Goal: Information Seeking & Learning: Find specific fact

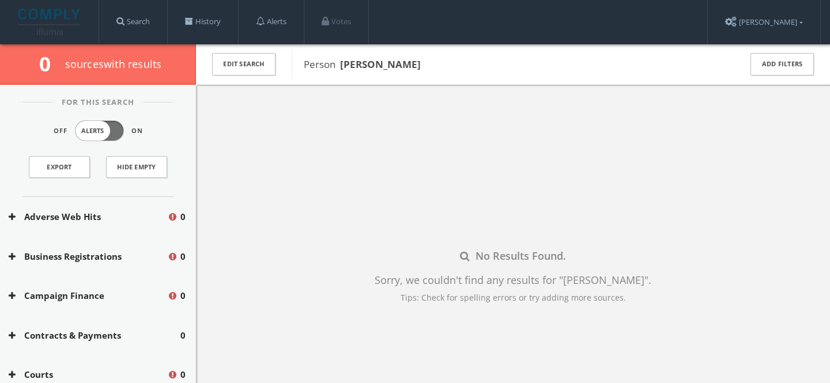
drag, startPoint x: 341, startPoint y: 62, endPoint x: 463, endPoint y: 65, distance: 121.6
click at [464, 65] on span "Person [PERSON_NAME]" at bounding box center [515, 64] width 422 height 15
copy b "[PERSON_NAME]"
click at [254, 56] on button "Edit Search" at bounding box center [243, 64] width 63 height 22
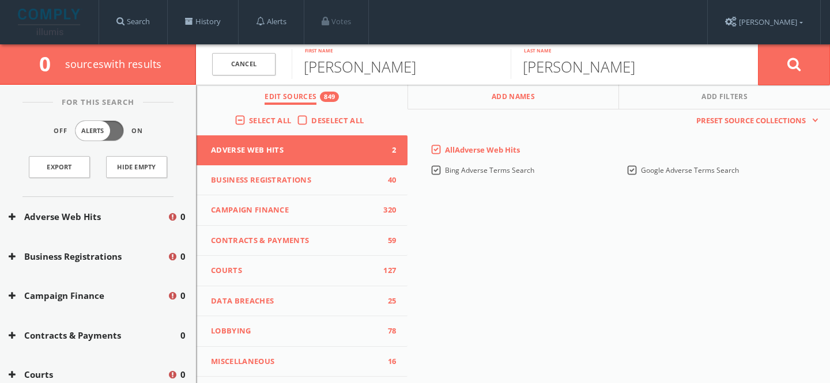
click at [508, 102] on span "Add Names" at bounding box center [513, 98] width 43 height 13
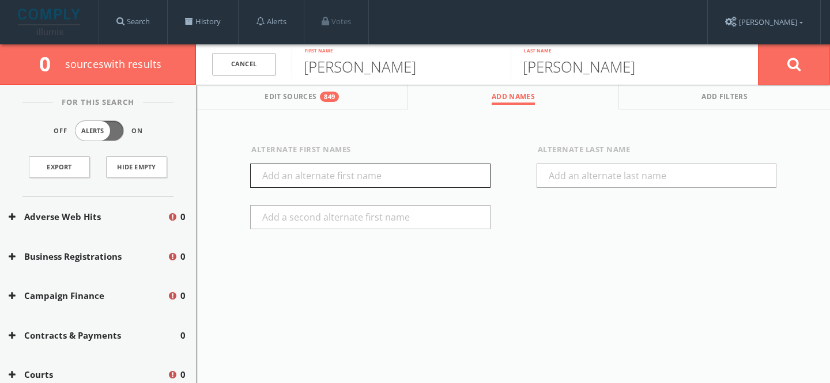
click at [313, 174] on input "text" at bounding box center [370, 176] width 240 height 24
type input "[PERSON_NAME]"
click at [785, 67] on button at bounding box center [794, 64] width 72 height 41
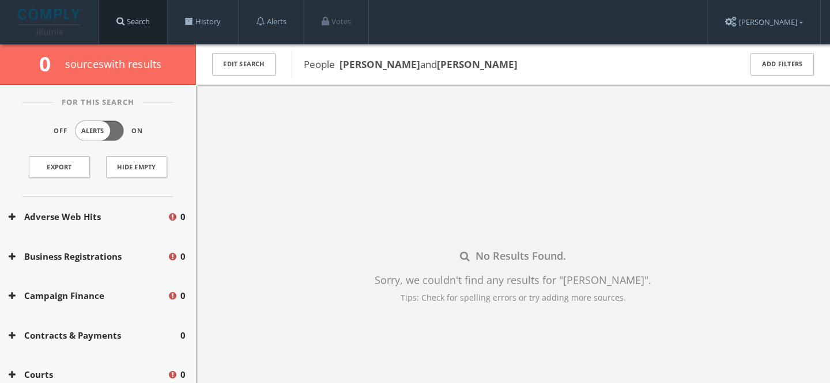
click at [139, 22] on link "Search" at bounding box center [133, 22] width 68 height 44
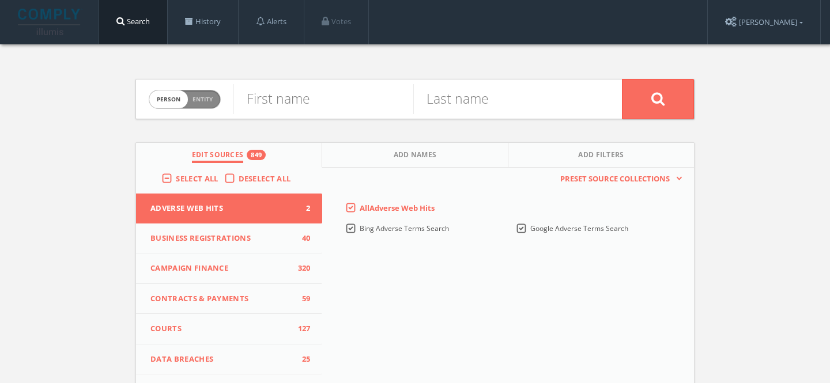
click at [318, 115] on div "First name" at bounding box center [323, 99] width 180 height 39
click at [323, 99] on input "text" at bounding box center [323, 99] width 180 height 30
paste input "[PERSON_NAME] [PERSON_NAME]"
type input "[PERSON_NAME] [PERSON_NAME]"
click at [459, 90] on input "text" at bounding box center [503, 99] width 180 height 30
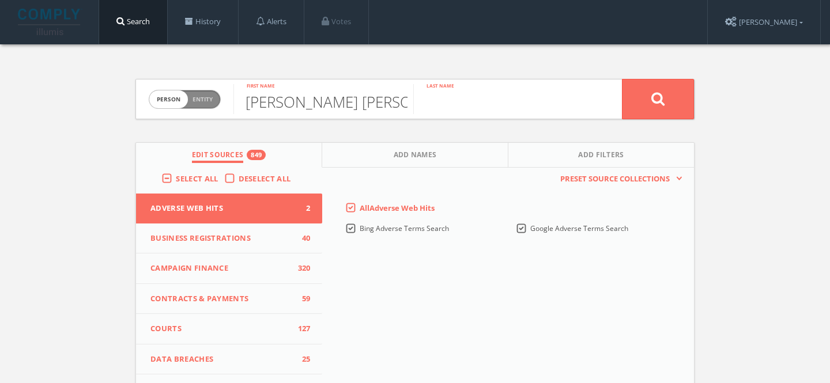
paste input "[PERSON_NAME] [PERSON_NAME]"
drag, startPoint x: 516, startPoint y: 103, endPoint x: 404, endPoint y: 105, distance: 111.8
click at [404, 105] on form "Person Entity person [PERSON_NAME] [PERSON_NAME] First name [PERSON_NAME] [PERS…" at bounding box center [414, 99] width 559 height 40
type input "Philippsen"
click at [381, 167] on button "Add Names" at bounding box center [415, 155] width 186 height 25
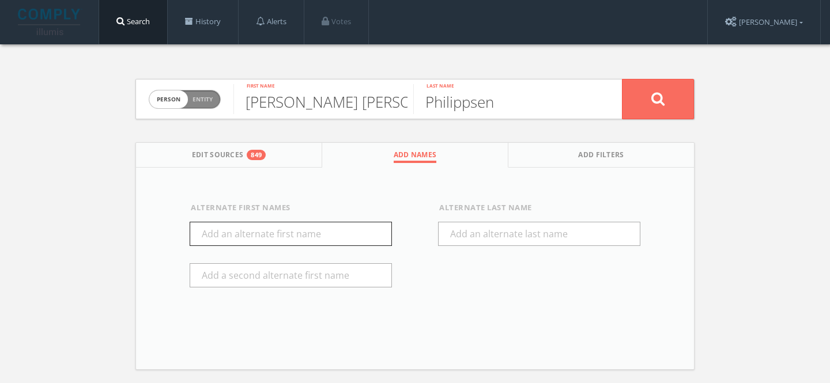
click at [254, 234] on input "text" at bounding box center [291, 234] width 202 height 24
paste input "Ashley Harris Philippsen"
drag, startPoint x: 228, startPoint y: 236, endPoint x: 408, endPoint y: 249, distance: 180.3
click at [408, 248] on div "Alternate First Names Ashley Harris Philippsen" at bounding box center [291, 253] width 248 height 103
type input "Ashley"
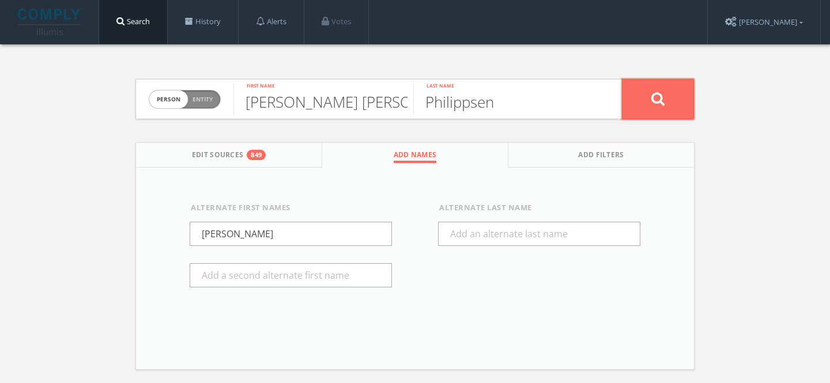
click at [678, 88] on button at bounding box center [658, 99] width 72 height 40
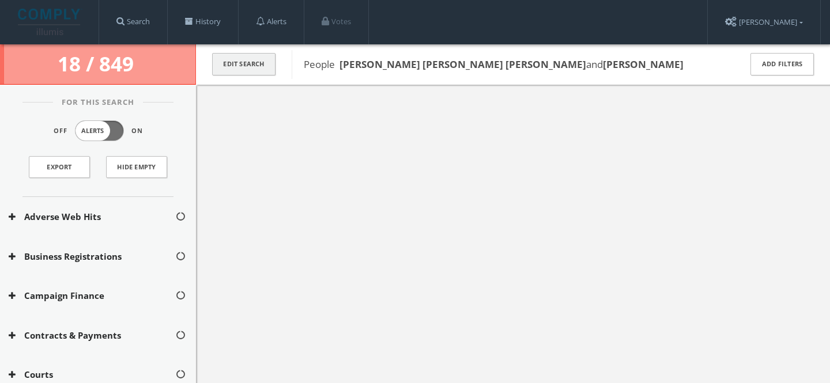
click at [266, 63] on button "Edit Search" at bounding box center [243, 64] width 63 height 22
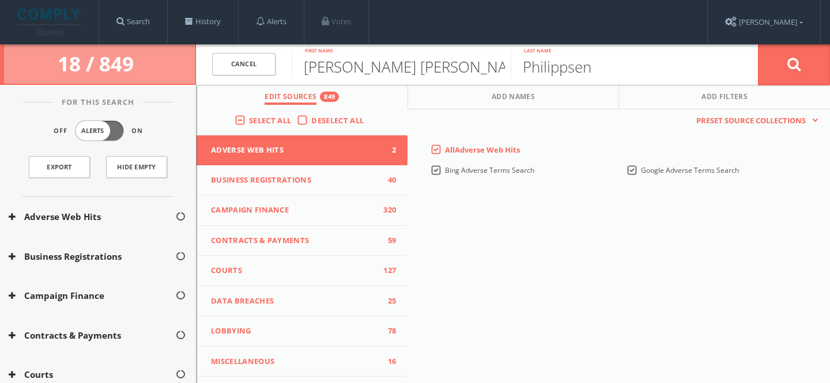
click at [415, 68] on input "Ashley Harris Philippsen" at bounding box center [401, 64] width 219 height 30
type input "Ashley Harris"
click at [814, 75] on button at bounding box center [794, 64] width 72 height 41
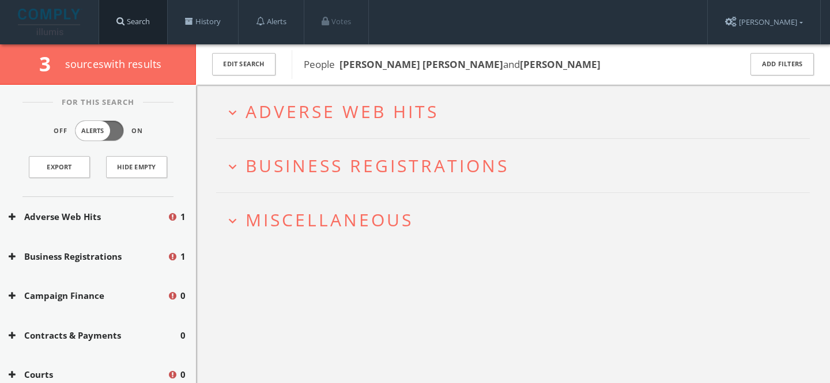
click at [124, 24] on span at bounding box center [120, 21] width 8 height 9
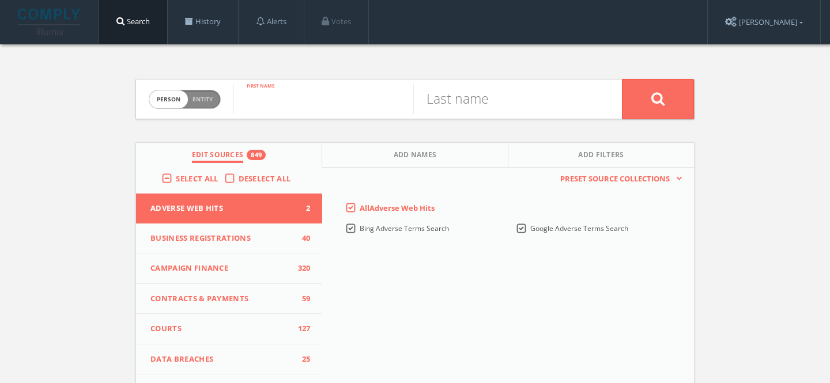
click at [309, 99] on input "text" at bounding box center [323, 99] width 180 height 30
paste input "BerThaddaeus Bailey"
click at [364, 96] on input "BerThaddaeus Bailey" at bounding box center [323, 99] width 180 height 30
type input "BerThaddaeus"
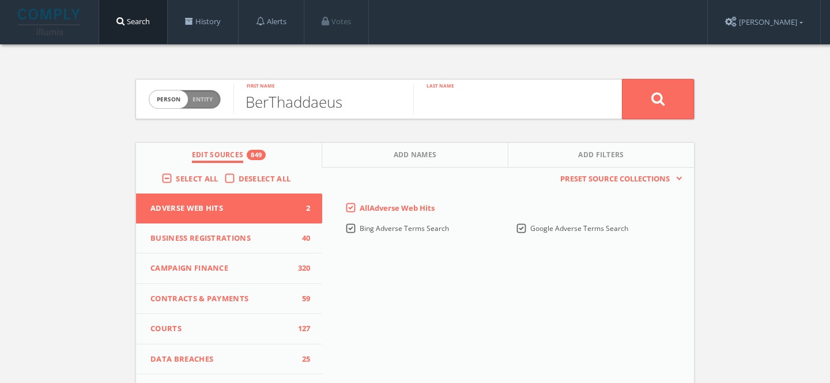
paste input "Bailey"
type input "Bailey"
click at [622, 79] on button at bounding box center [658, 99] width 72 height 40
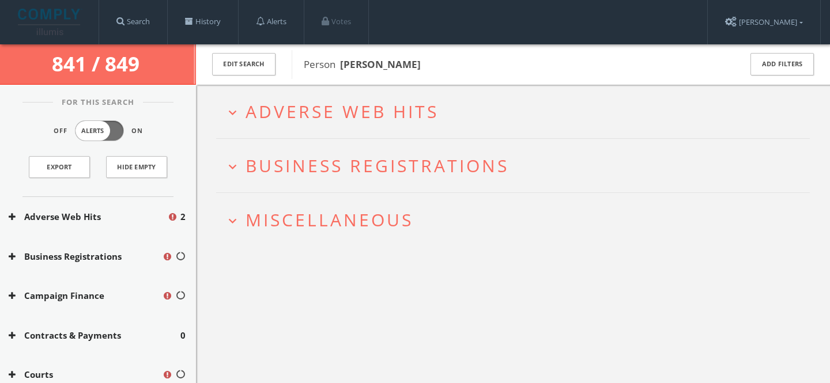
click at [346, 133] on h2 "expand_more Adverse Web Hits" at bounding box center [513, 112] width 594 height 54
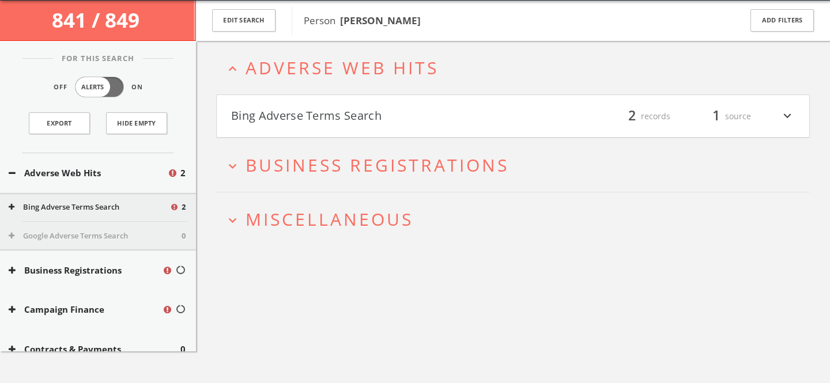
click at [333, 133] on h4 "Bing Adverse Terms Search filter_list 2 records 1 source expand_more" at bounding box center [513, 116] width 592 height 43
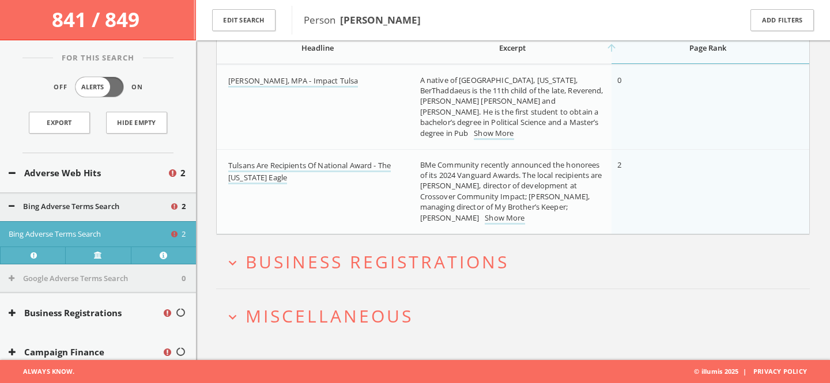
click at [364, 305] on span "Miscellaneous" at bounding box center [329, 316] width 168 height 24
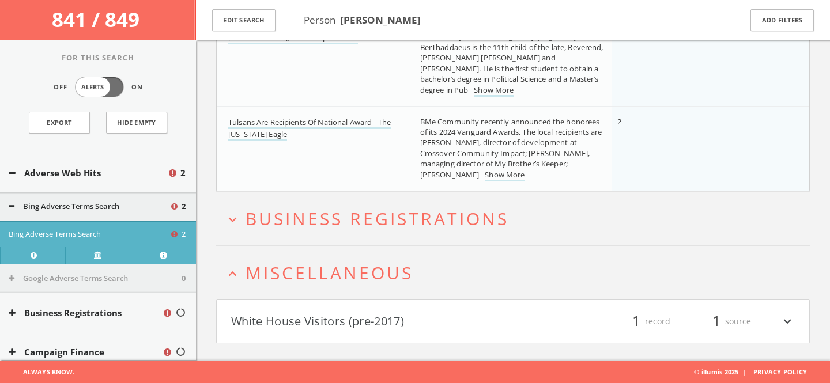
click at [368, 326] on button "White House Visitors (pre-2017)" at bounding box center [372, 322] width 282 height 20
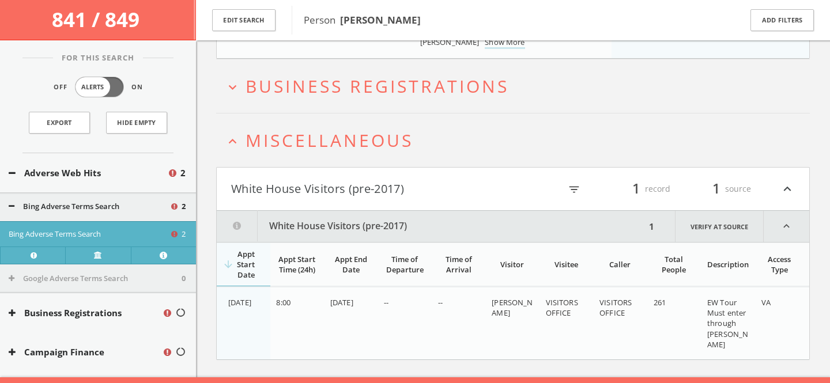
scroll to position [380, 0]
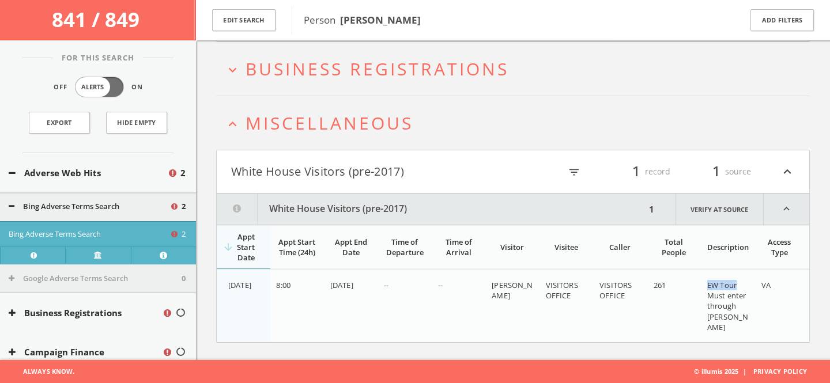
drag, startPoint x: 708, startPoint y: 282, endPoint x: 740, endPoint y: 283, distance: 32.9
click at [740, 283] on div "EW Tour Must enter through Sherman Park" at bounding box center [729, 306] width 44 height 52
copy span "EW Tour"
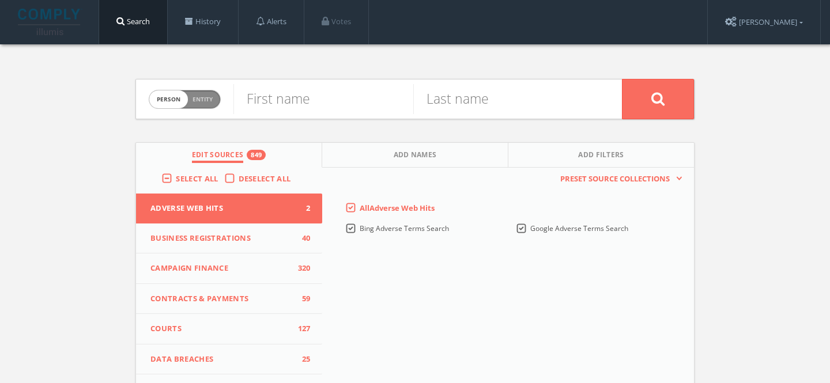
click at [223, 96] on form "Person Entity person First name Last name" at bounding box center [414, 99] width 559 height 40
click at [208, 99] on span "Entity" at bounding box center [202, 99] width 20 height 9
checkbox input "true"
click at [290, 102] on input "text" at bounding box center [427, 99] width 388 height 30
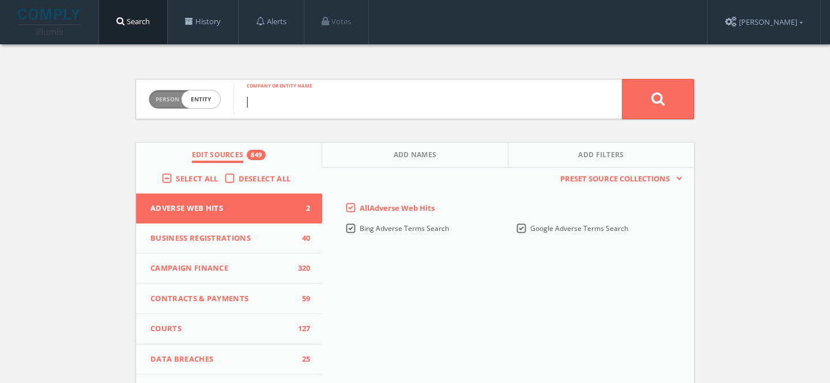
paste input "mpact Tulsa"
click at [300, 103] on input "Impact Tulsa" at bounding box center [427, 99] width 388 height 30
type input "ImpactTulsa"
click at [644, 103] on button at bounding box center [658, 99] width 72 height 40
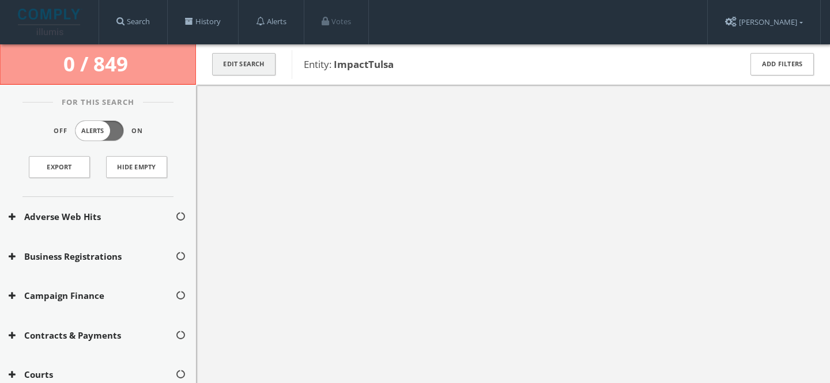
click at [274, 63] on button "Edit Search" at bounding box center [243, 64] width 63 height 22
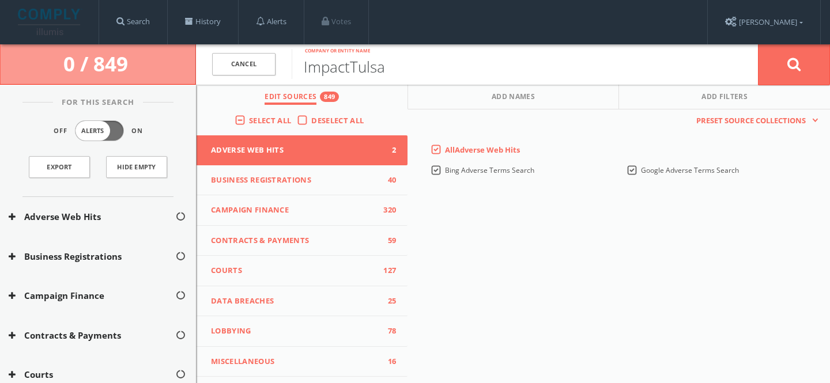
click at [345, 70] on input "ImpactTulsa" at bounding box center [525, 64] width 466 height 30
type input "Impact Tulsa"
click at [785, 61] on button at bounding box center [794, 64] width 72 height 41
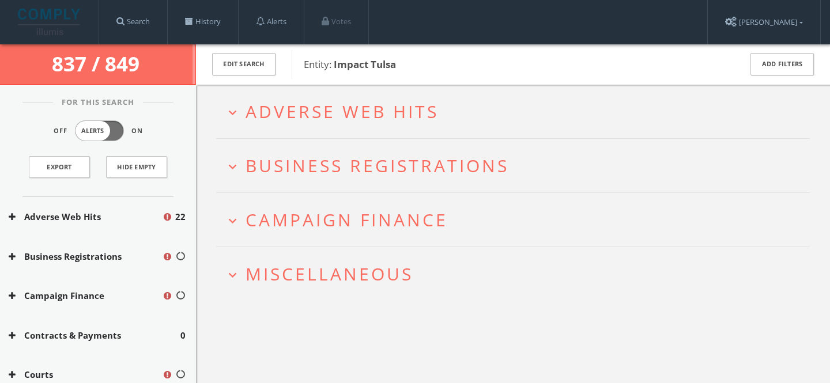
click at [361, 114] on span "Adverse Web Hits" at bounding box center [341, 112] width 193 height 24
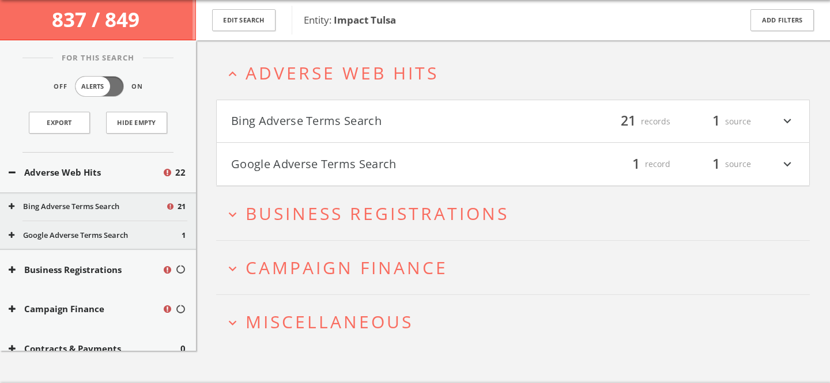
click at [322, 120] on button "Bing Adverse Terms Search" at bounding box center [372, 122] width 282 height 20
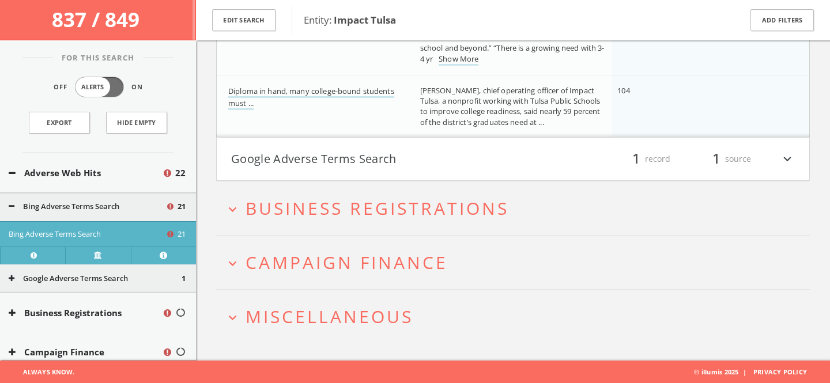
click at [353, 165] on button "Google Adverse Terms Search" at bounding box center [372, 159] width 282 height 20
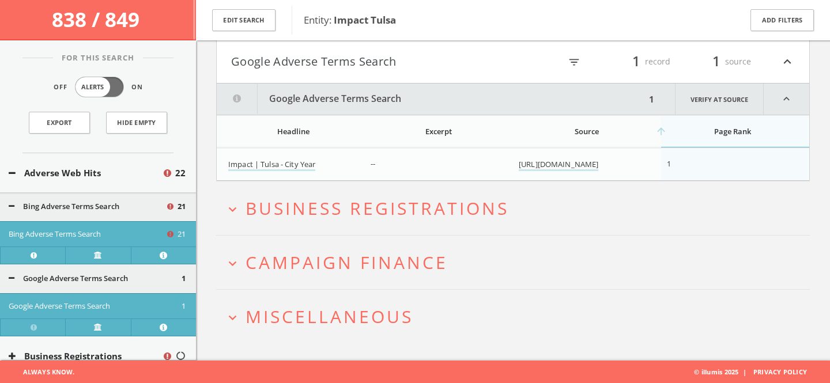
click at [353, 269] on span "Campaign Finance" at bounding box center [346, 263] width 202 height 24
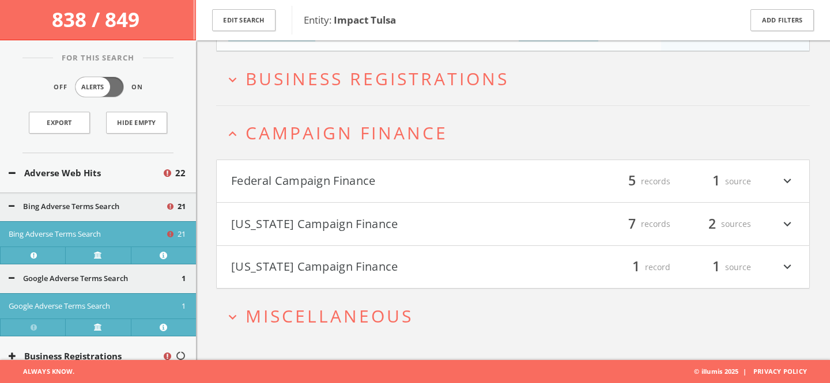
click at [347, 168] on h4 "Federal Campaign Finance filter_list 5 records 1 source expand_more" at bounding box center [513, 181] width 592 height 43
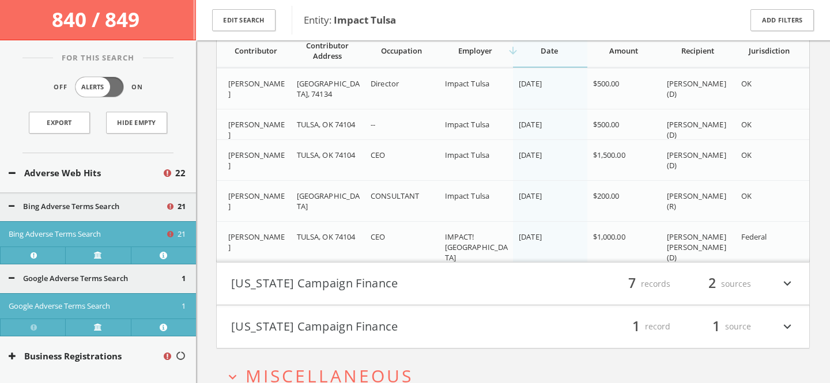
scroll to position [2225, 0]
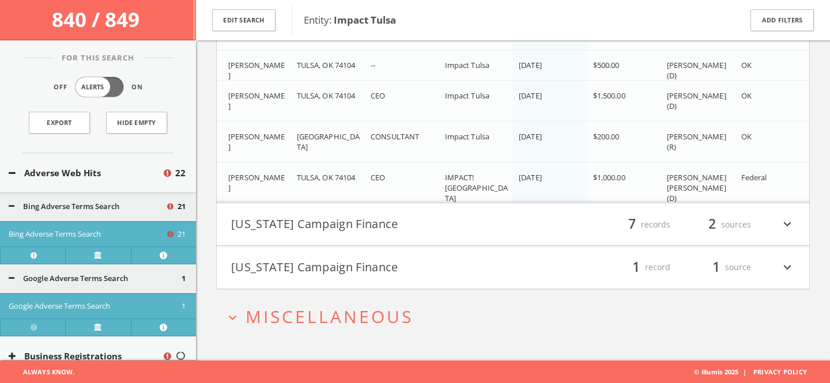
click at [364, 323] on span "Miscellaneous" at bounding box center [329, 317] width 168 height 24
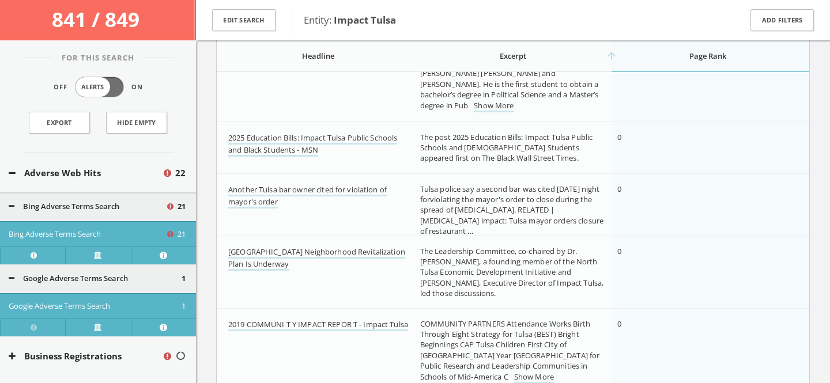
scroll to position [0, 0]
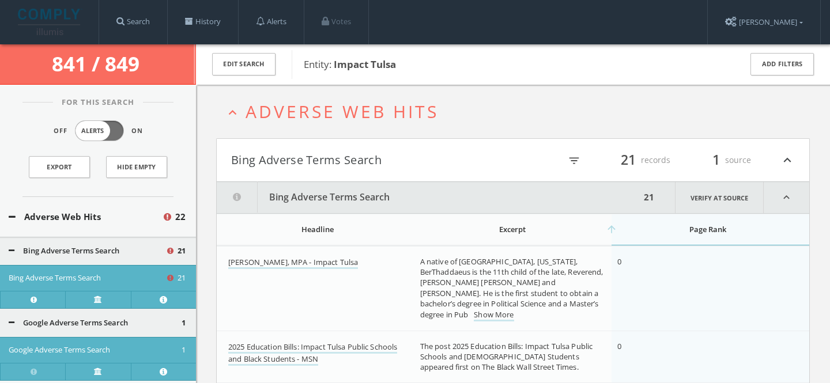
click at [306, 110] on span "Adverse Web Hits" at bounding box center [341, 112] width 193 height 24
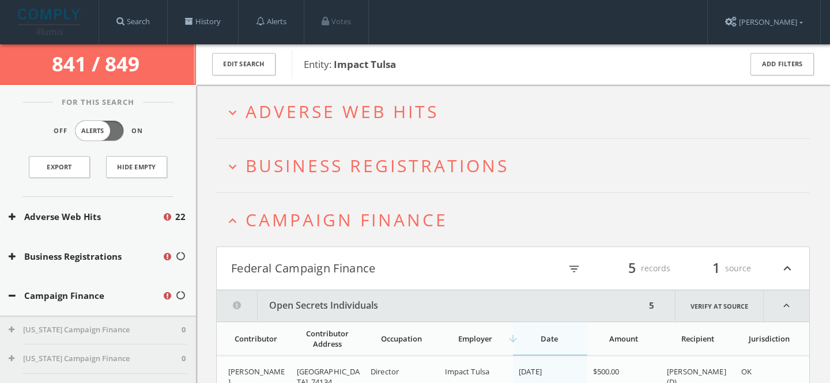
click at [278, 222] on span "Campaign Finance" at bounding box center [346, 220] width 202 height 24
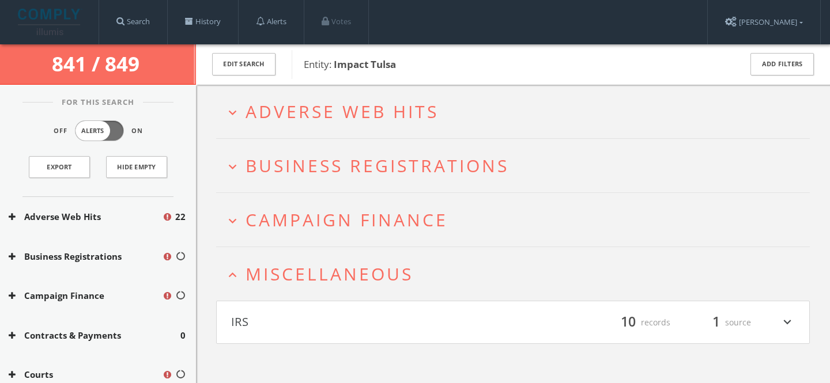
click at [285, 273] on span "Miscellaneous" at bounding box center [329, 274] width 168 height 24
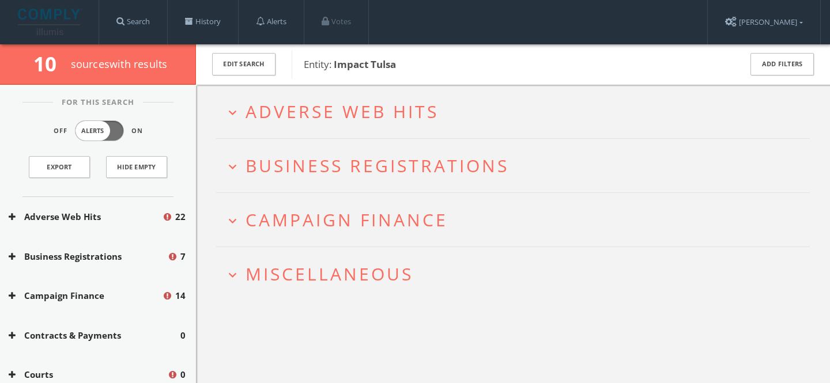
click at [360, 228] on span "Campaign Finance" at bounding box center [346, 220] width 202 height 24
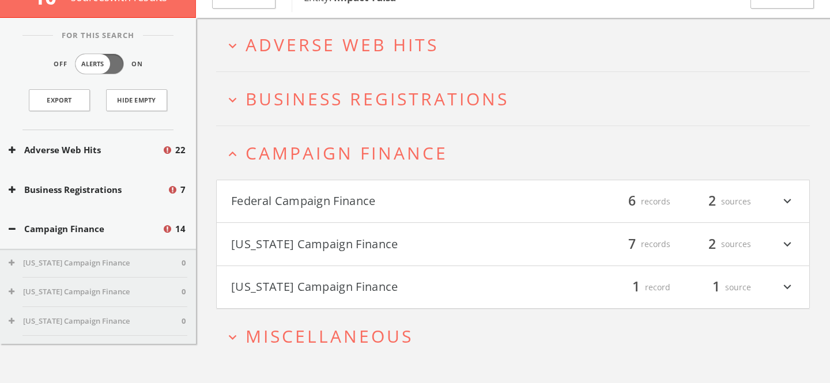
scroll to position [93, 0]
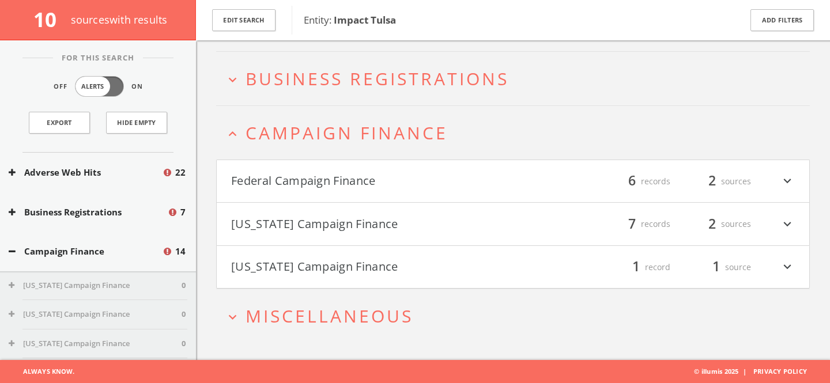
click at [347, 178] on button "Federal Campaign Finance" at bounding box center [372, 182] width 282 height 20
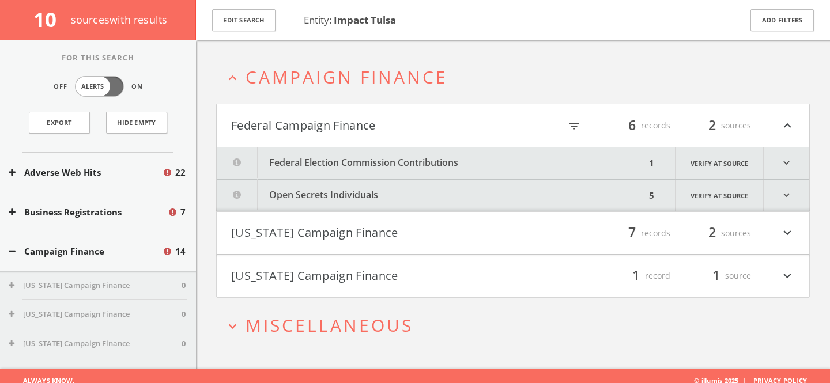
scroll to position [157, 0]
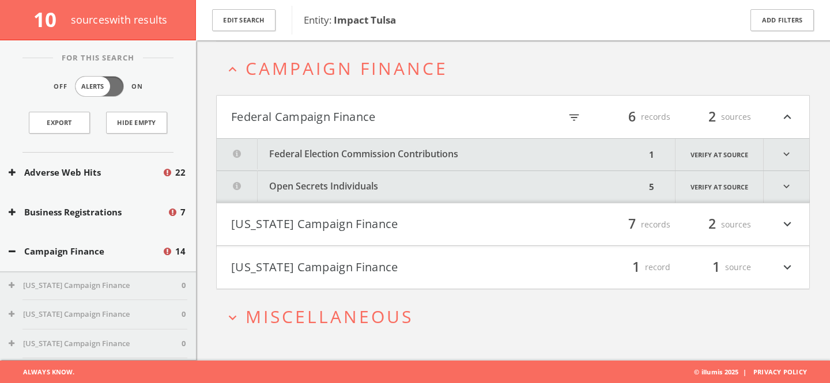
click at [572, 113] on icon "filter_list" at bounding box center [574, 117] width 13 height 13
type input "[PERSON_NAME]"
click at [389, 232] on button "[US_STATE] Campaign Finance" at bounding box center [372, 225] width 282 height 20
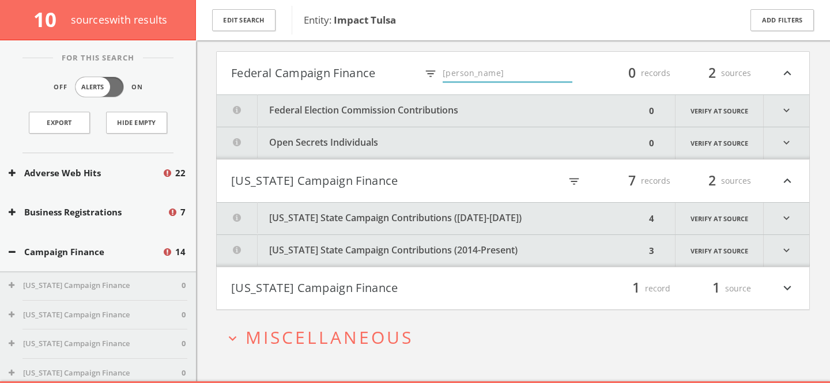
scroll to position [222, 0]
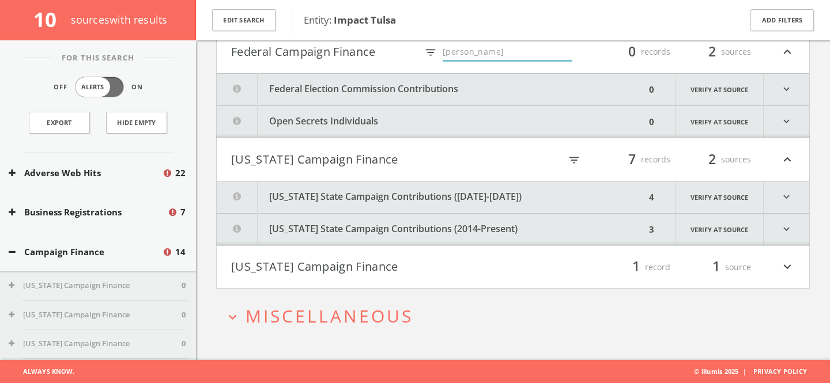
click at [570, 160] on icon "filter_list" at bounding box center [574, 160] width 13 height 13
type input "[PERSON_NAME]"
click at [422, 304] on h2 "expand_more Miscellaneous" at bounding box center [513, 316] width 594 height 54
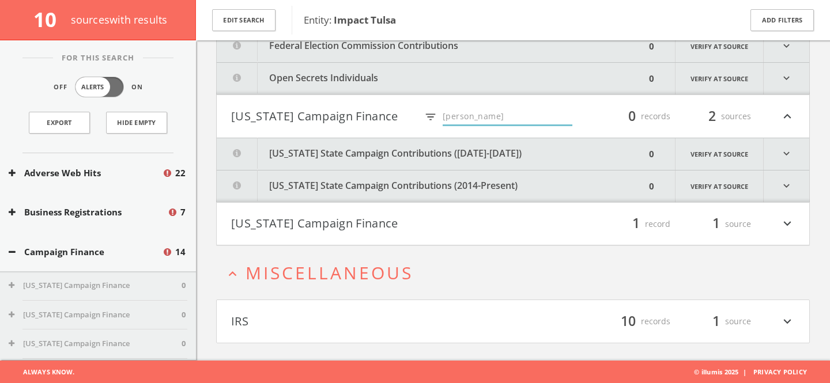
click at [422, 279] on button "expand_less Miscellaneous" at bounding box center [517, 272] width 585 height 19
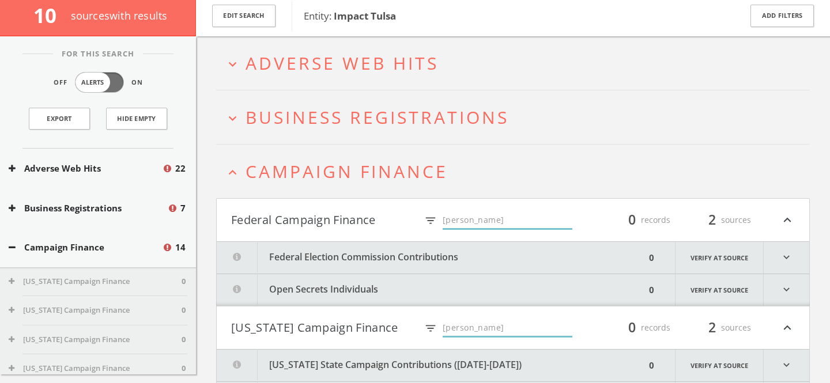
scroll to position [0, 0]
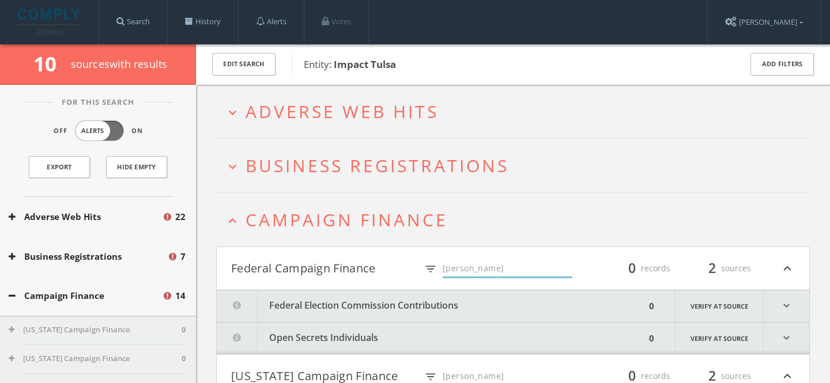
click at [416, 210] on span "Campaign Finance" at bounding box center [346, 220] width 202 height 24
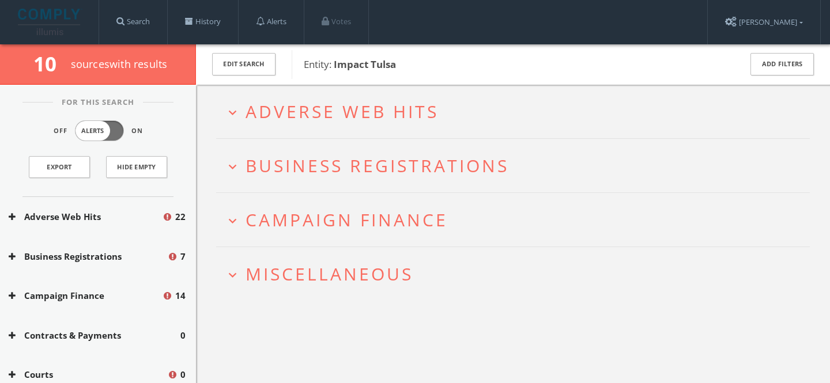
click at [409, 109] on span "Adverse Web Hits" at bounding box center [341, 112] width 193 height 24
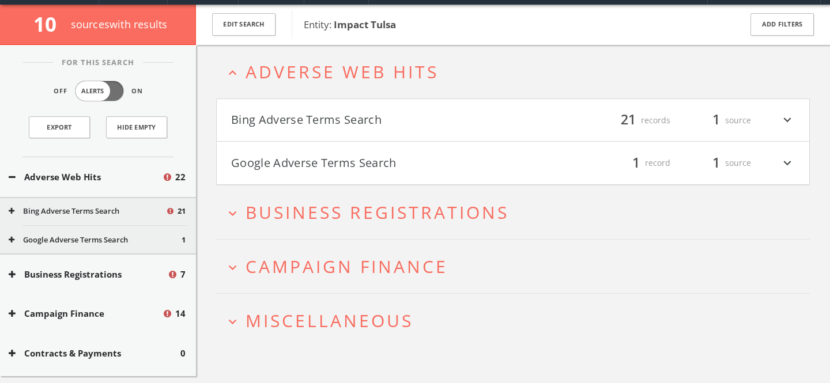
click at [429, 168] on button "Google Adverse Terms Search" at bounding box center [372, 163] width 282 height 20
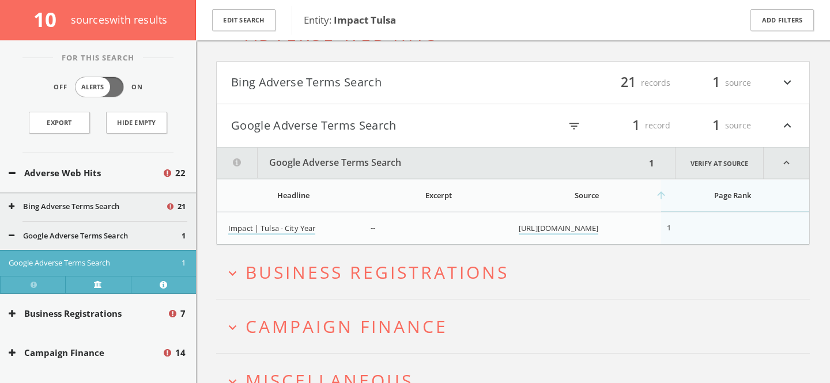
click at [430, 133] on button "Google Adverse Terms Search" at bounding box center [372, 126] width 282 height 20
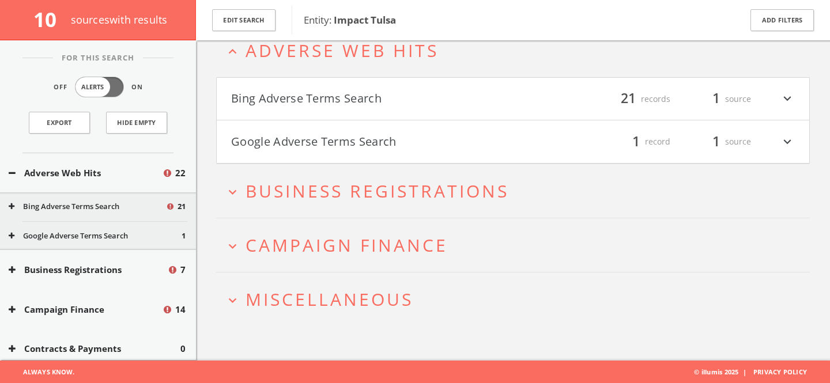
click at [417, 96] on button "Bing Adverse Terms Search" at bounding box center [372, 99] width 282 height 20
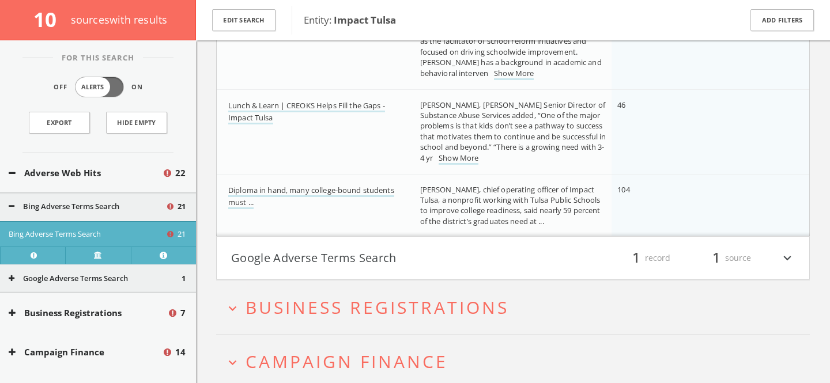
scroll to position [1665, 0]
